Goal: Task Accomplishment & Management: Manage account settings

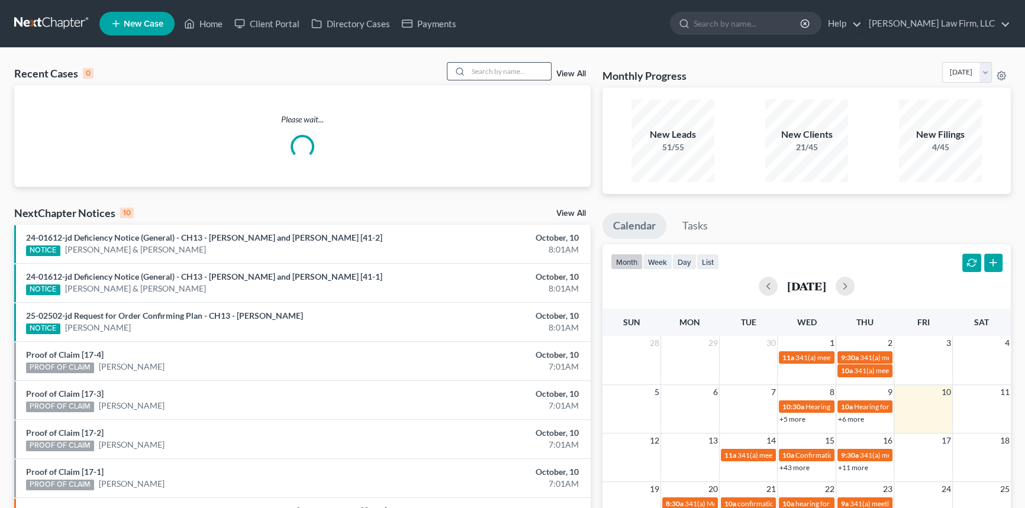
click at [497, 69] on input "search" at bounding box center [509, 71] width 83 height 17
type input "long"
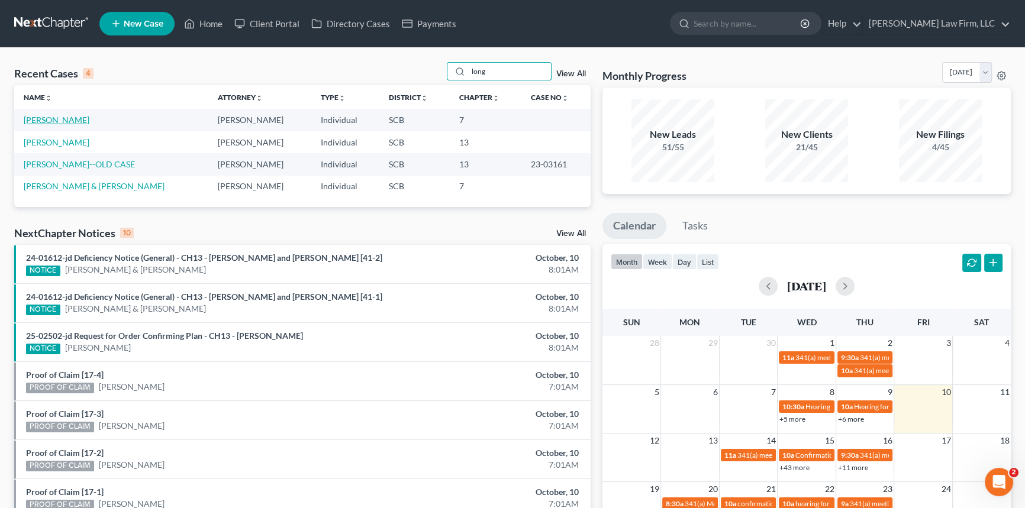
click at [64, 120] on link "[PERSON_NAME]" at bounding box center [57, 120] width 66 height 10
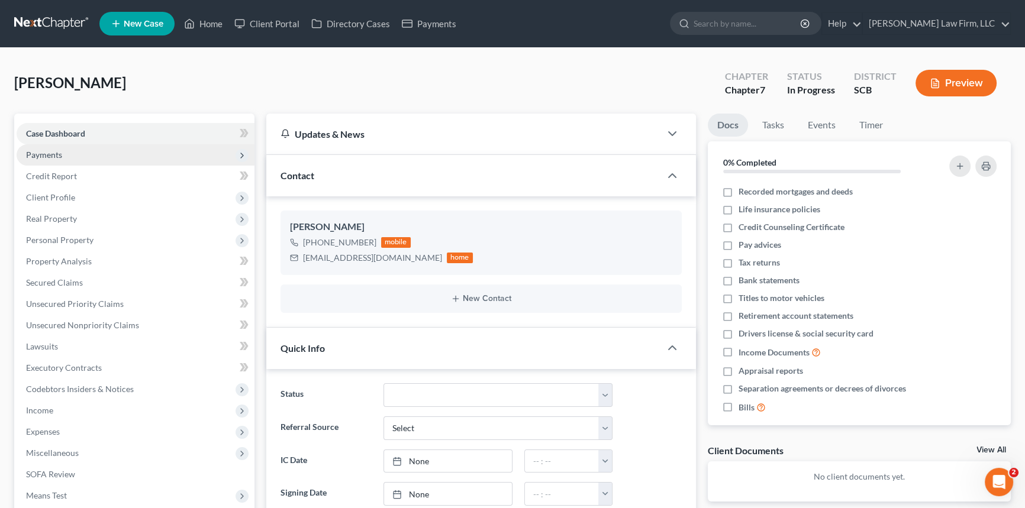
select select "1"
click at [77, 159] on span "Payments" at bounding box center [136, 154] width 238 height 21
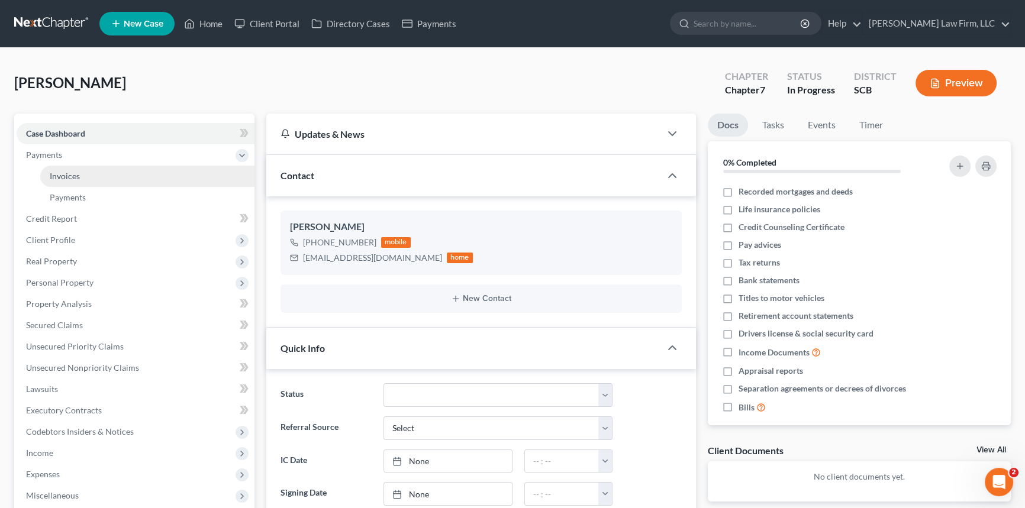
click at [84, 177] on link "Invoices" at bounding box center [147, 176] width 214 height 21
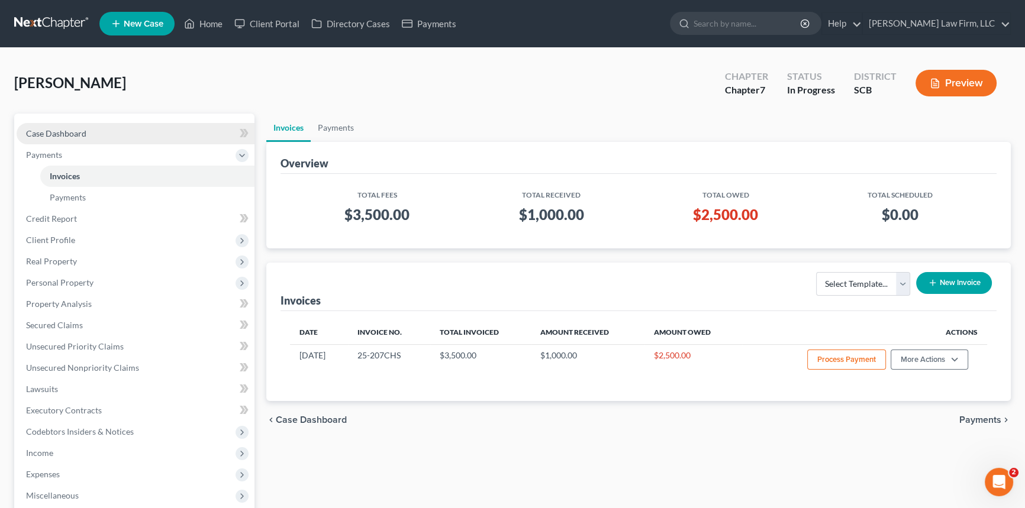
click at [63, 135] on span "Case Dashboard" at bounding box center [56, 133] width 60 height 10
select select "1"
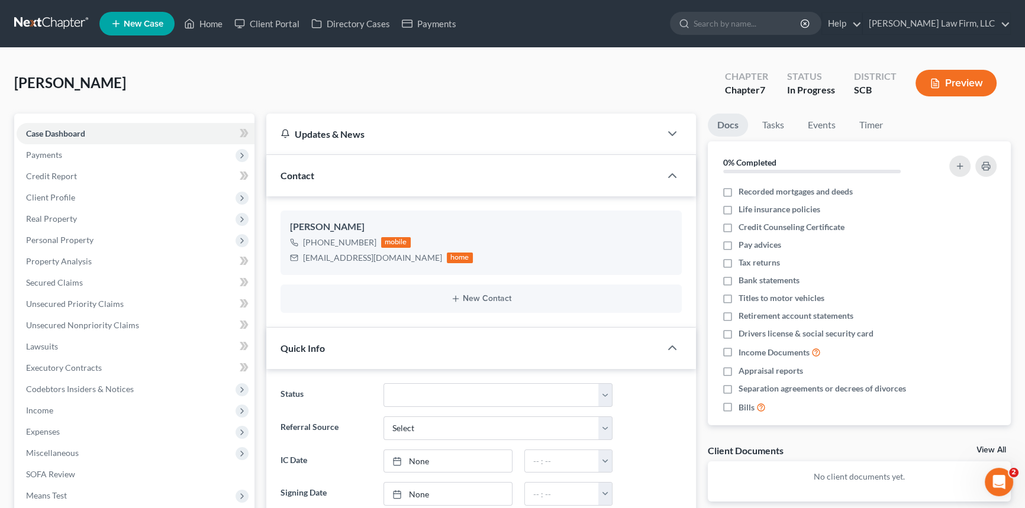
click at [52, 25] on link at bounding box center [52, 23] width 76 height 21
